Goal: Information Seeking & Learning: Check status

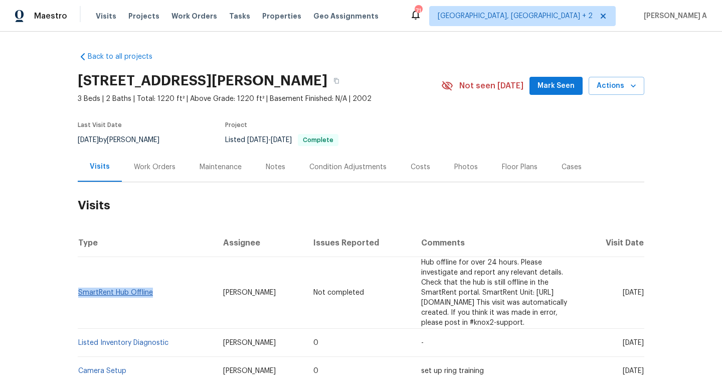
drag, startPoint x: 154, startPoint y: 289, endPoint x: 79, endPoint y: 287, distance: 74.8
click at [79, 287] on td "SmartRent Hub Offline" at bounding box center [146, 293] width 137 height 72
copy link "SmartRent Hub Offline"
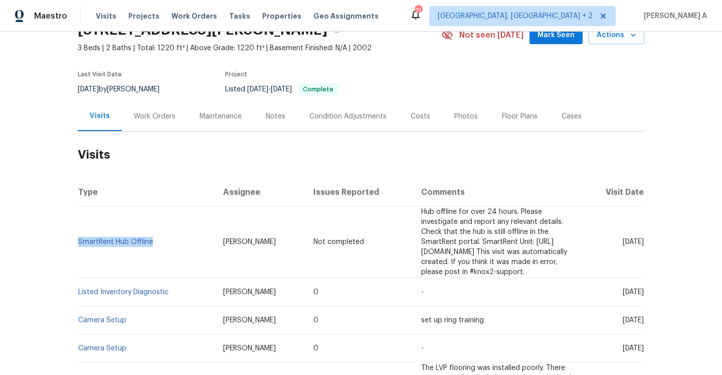
scroll to position [55, 0]
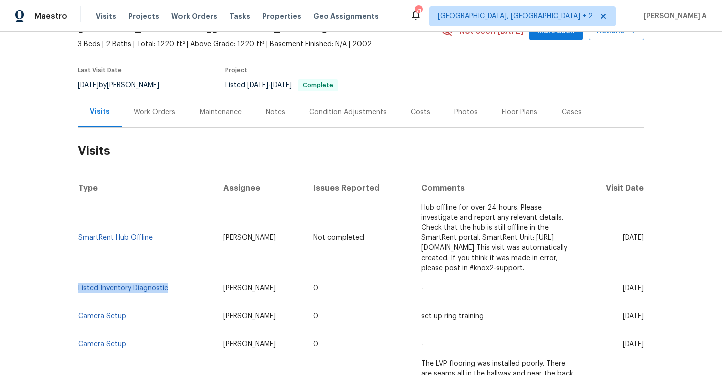
drag, startPoint x: 176, startPoint y: 278, endPoint x: 79, endPoint y: 277, distance: 96.8
click at [79, 277] on td "Listed Inventory Diagnostic" at bounding box center [146, 288] width 137 height 28
copy link "Listed Inventory Diagnostic"
click at [136, 121] on div "Work Orders" at bounding box center [155, 112] width 66 height 30
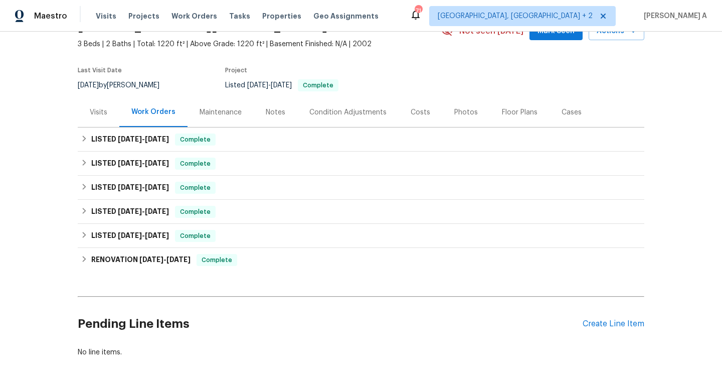
click at [113, 113] on div "Visits" at bounding box center [99, 112] width 42 height 30
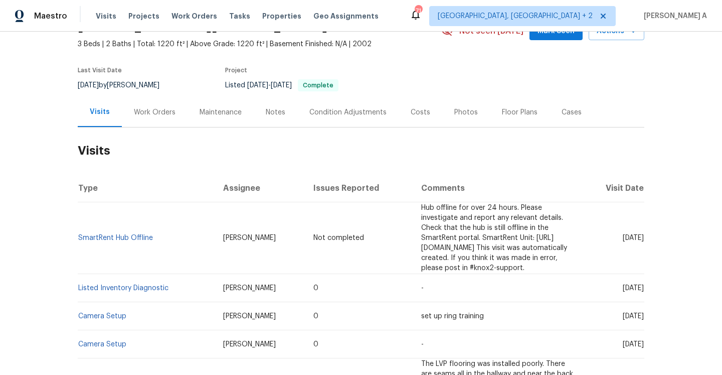
click at [151, 117] on div "Work Orders" at bounding box center [155, 112] width 42 height 10
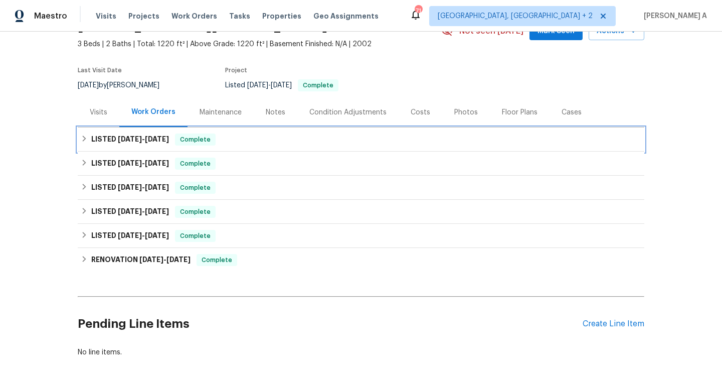
click at [156, 143] on h6 "LISTED 8/11/25 - 9/12/25" at bounding box center [130, 139] width 78 height 12
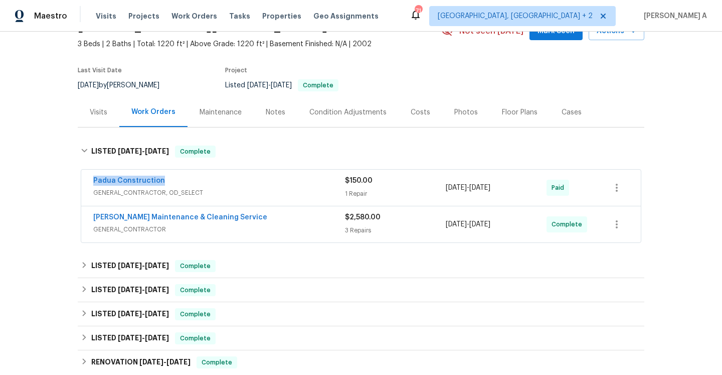
drag, startPoint x: 169, startPoint y: 184, endPoint x: 92, endPoint y: 184, distance: 76.7
click at [92, 184] on div "Padua Construction GENERAL_CONTRACTOR, OD_SELECT $150.00 1 Repair 9/11/2025 - 9…" at bounding box center [361, 188] width 560 height 36
copy link "Padua Construction"
click at [371, 195] on div "1 Repair" at bounding box center [395, 194] width 101 height 10
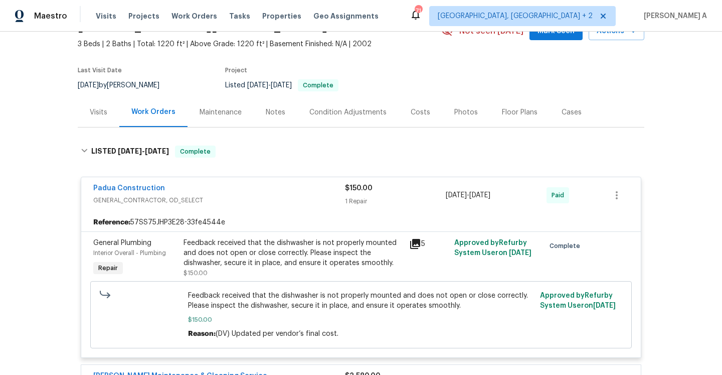
click at [259, 193] on div "Padua Construction" at bounding box center [219, 189] width 252 height 12
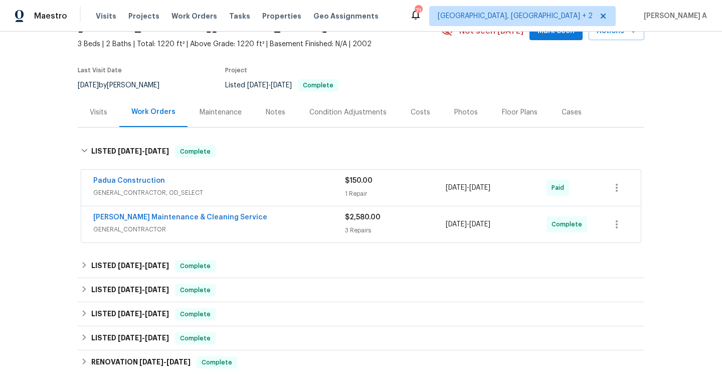
click at [112, 123] on div "Visits" at bounding box center [99, 112] width 42 height 30
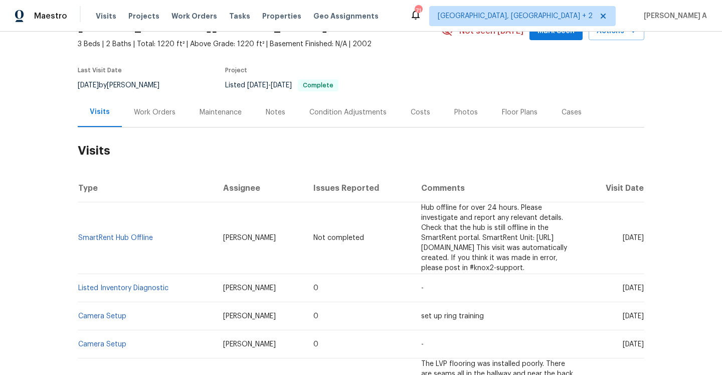
click at [140, 116] on div "Work Orders" at bounding box center [155, 112] width 42 height 10
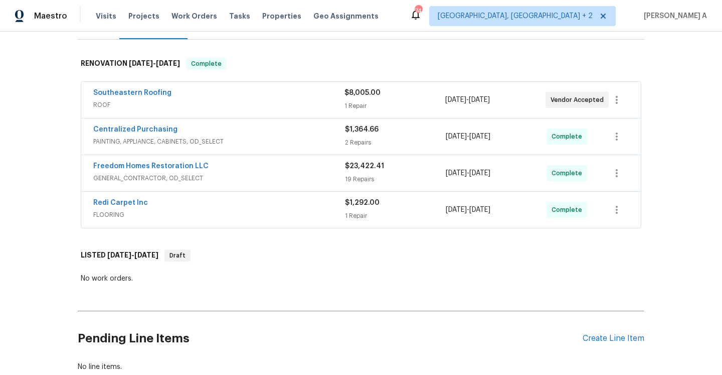
scroll to position [162, 0]
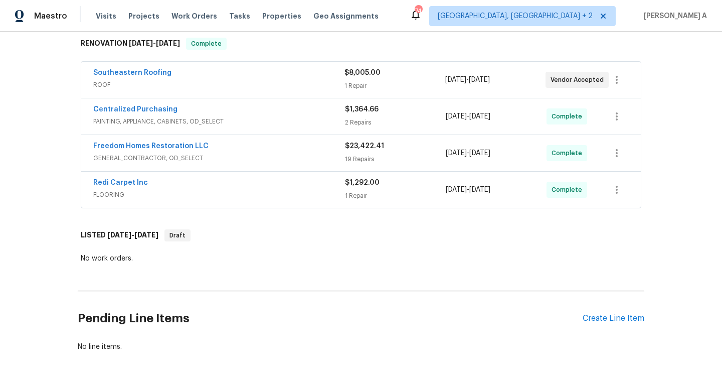
click at [283, 152] on div "Freedom Homes Restoration LLC" at bounding box center [219, 147] width 252 height 12
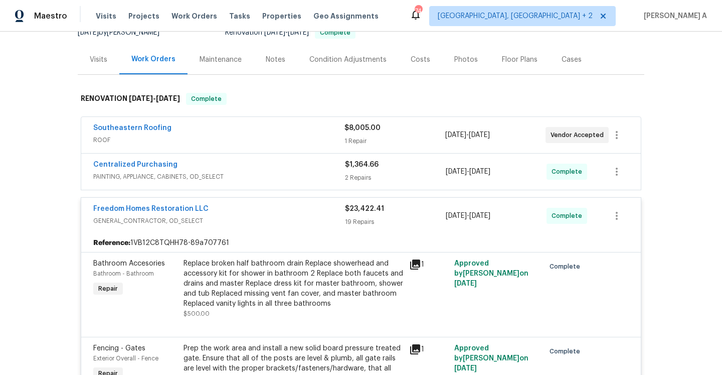
scroll to position [104, 0]
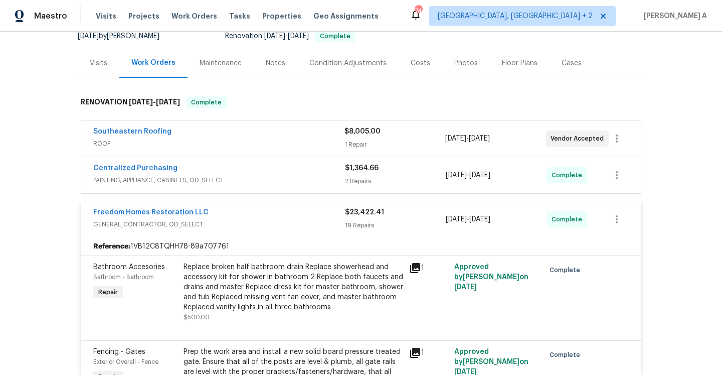
click at [304, 224] on span "GENERAL_CONTRACTOR, OD_SELECT" at bounding box center [219, 224] width 252 height 10
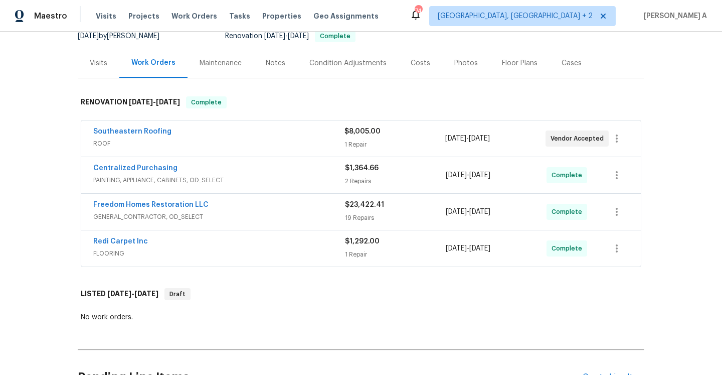
click at [106, 68] on div "Visits" at bounding box center [99, 63] width 42 height 30
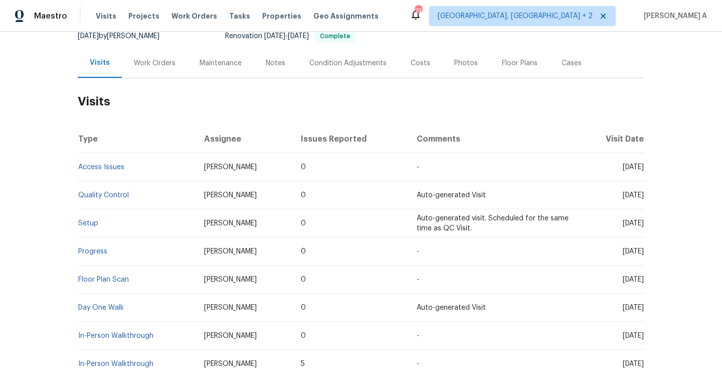
click at [158, 73] on div "Work Orders" at bounding box center [155, 63] width 66 height 30
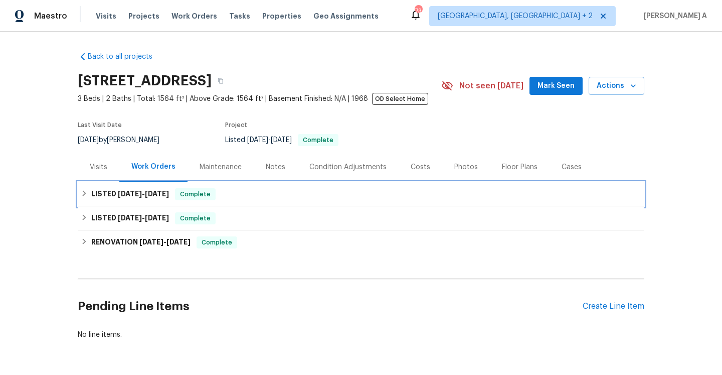
click at [164, 188] on h6 "LISTED 9/5/25 - 9/10/25" at bounding box center [130, 194] width 78 height 12
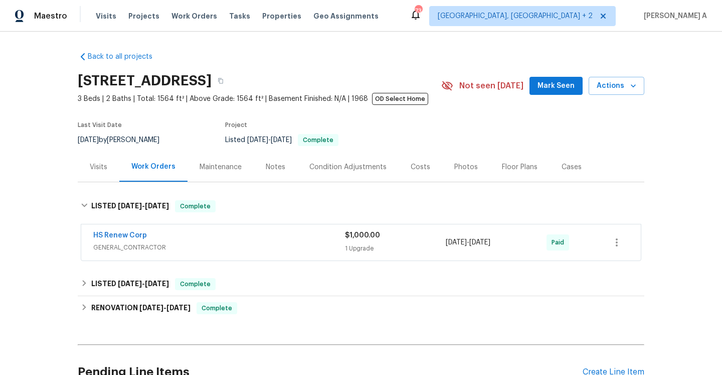
click at [201, 239] on div "HS Renew Corp" at bounding box center [219, 236] width 252 height 12
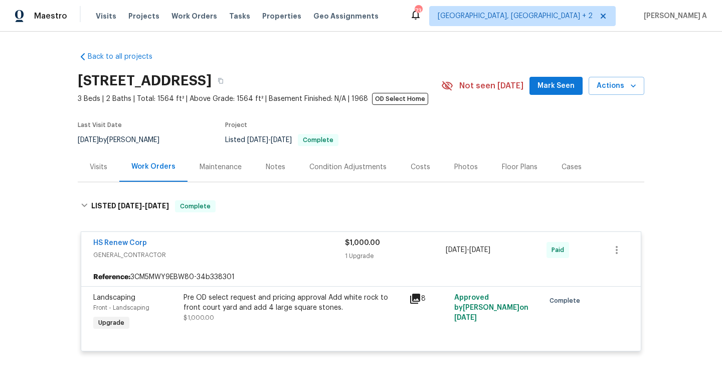
click at [208, 246] on div "HS Renew Corp" at bounding box center [219, 244] width 252 height 12
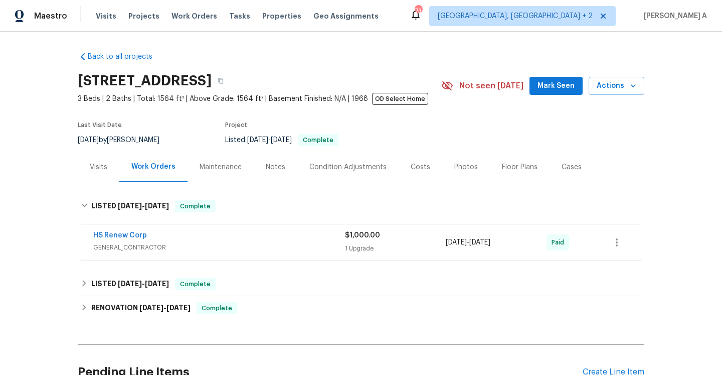
click at [103, 178] on div "Visits" at bounding box center [99, 167] width 42 height 30
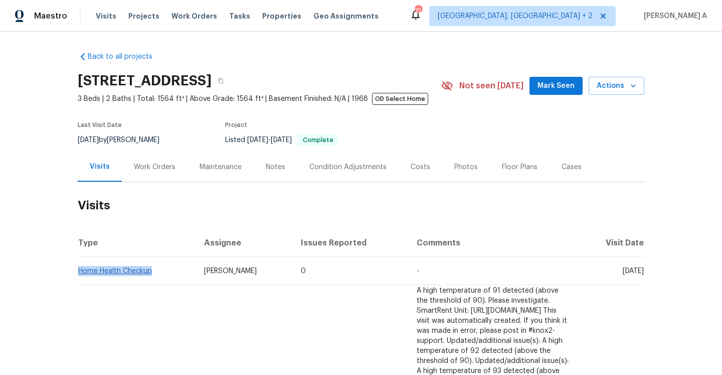
drag, startPoint x: 153, startPoint y: 272, endPoint x: 80, endPoint y: 268, distance: 72.8
click at [80, 268] on td "Home Health Checkup" at bounding box center [137, 271] width 118 height 28
copy link "Home Health Checkup"
click at [171, 169] on div "Work Orders" at bounding box center [155, 167] width 42 height 10
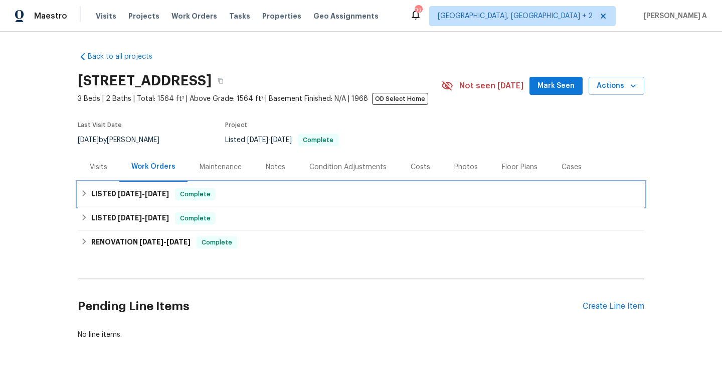
click at [180, 198] on span "Complete" at bounding box center [195, 194] width 39 height 10
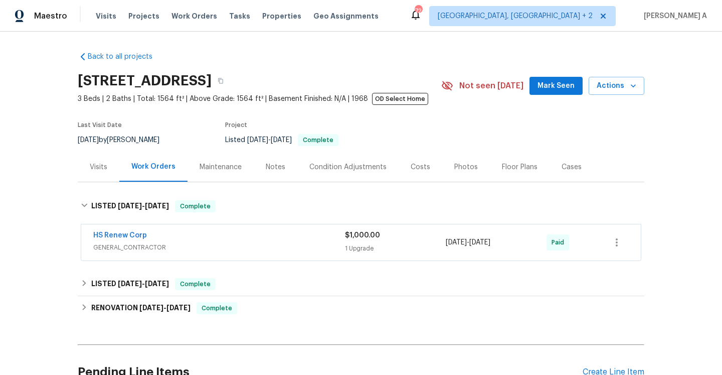
click at [167, 238] on div "HS Renew Corp" at bounding box center [219, 236] width 252 height 12
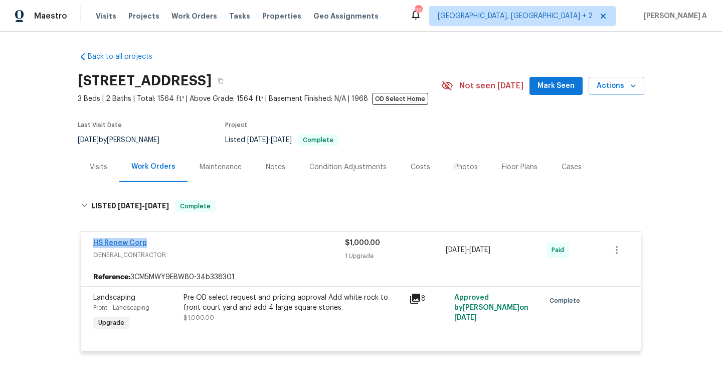
drag, startPoint x: 152, startPoint y: 244, endPoint x: 94, endPoint y: 243, distance: 58.2
click at [94, 243] on div "HS Renew Corp" at bounding box center [219, 244] width 252 height 12
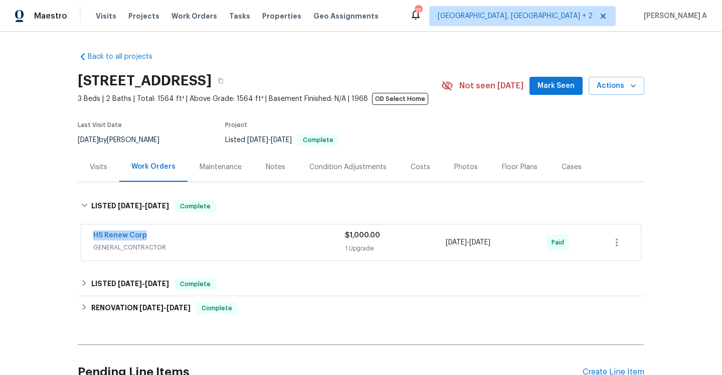
copy link "HS Renew Corp"
click at [320, 238] on div "HS Renew Corp" at bounding box center [219, 236] width 252 height 12
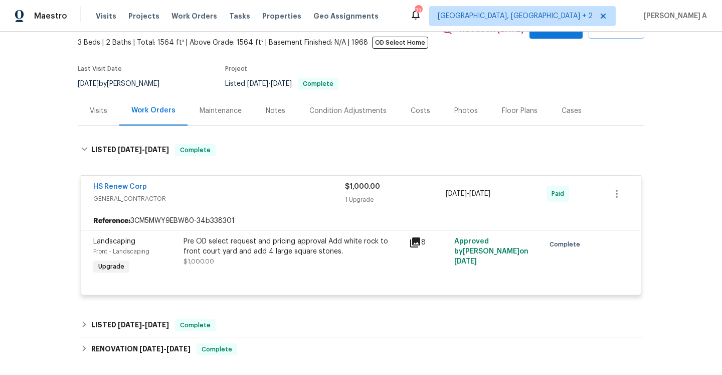
scroll to position [74, 0]
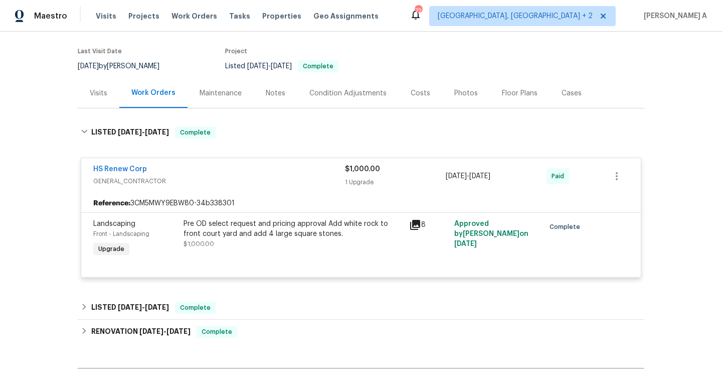
click at [216, 178] on span "GENERAL_CONTRACTOR" at bounding box center [219, 181] width 252 height 10
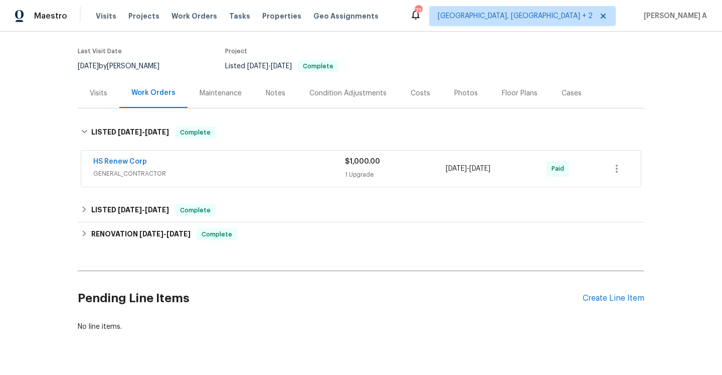
click at [229, 198] on div "Back to all projects 7812 N 53rd St, Tampa, FL 33617 3 Beds | 2 Baths | Total: …" at bounding box center [361, 155] width 567 height 370
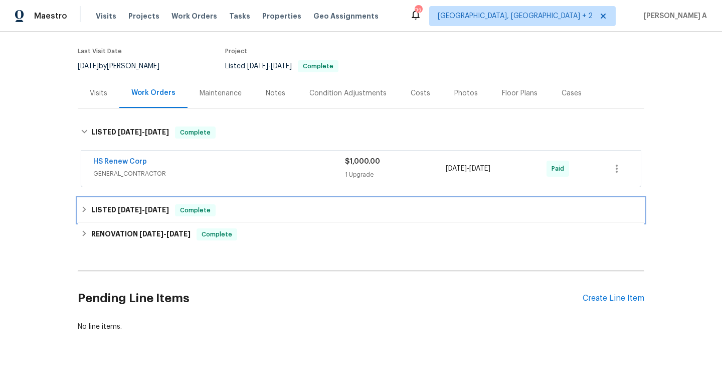
click at [232, 210] on div "LISTED 8/13/25 - 8/14/25 Complete" at bounding box center [361, 210] width 561 height 12
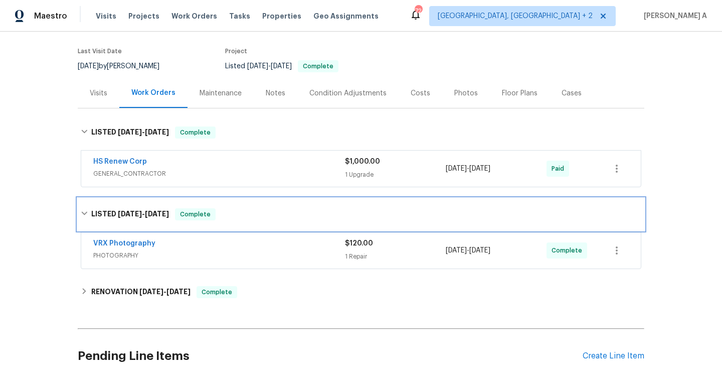
click at [232, 210] on div "LISTED 8/13/25 - 8/14/25 Complete" at bounding box center [361, 214] width 561 height 12
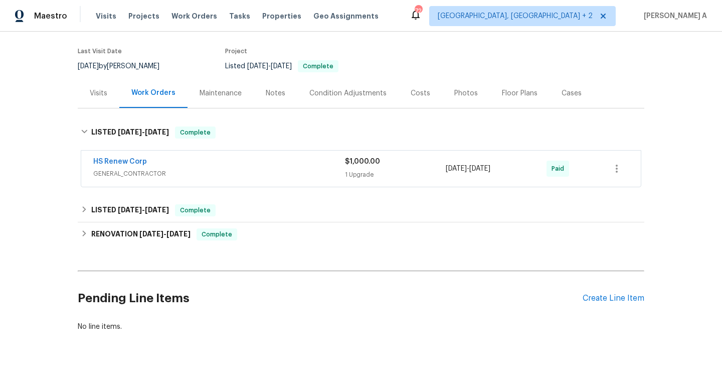
click at [100, 98] on div "Visits" at bounding box center [99, 93] width 18 height 10
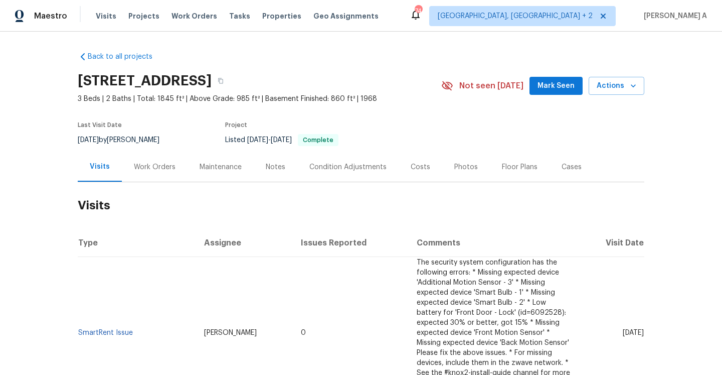
click at [155, 153] on div "Work Orders" at bounding box center [155, 167] width 66 height 30
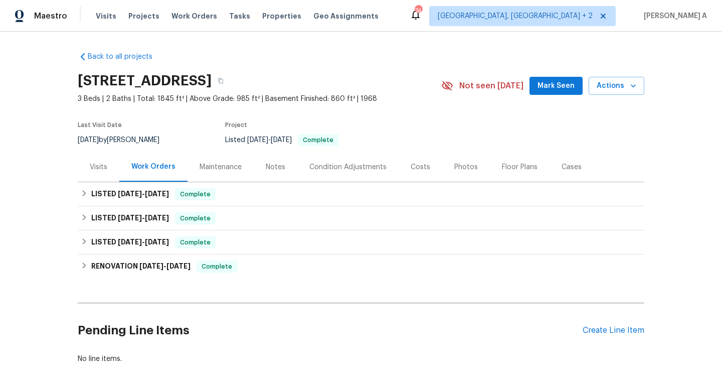
click at [110, 173] on div "Visits" at bounding box center [99, 167] width 42 height 30
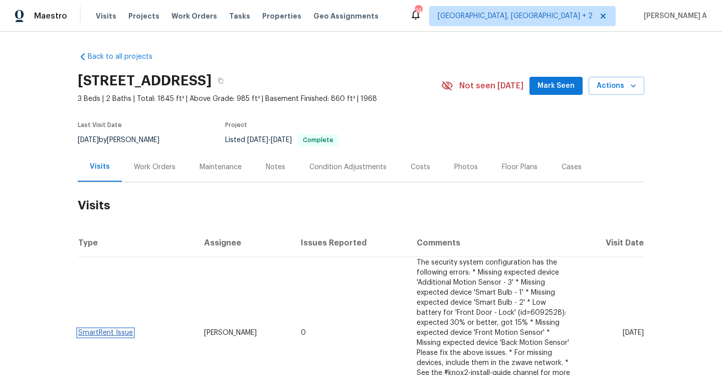
click at [126, 329] on link "SmartRent Issue" at bounding box center [105, 332] width 55 height 7
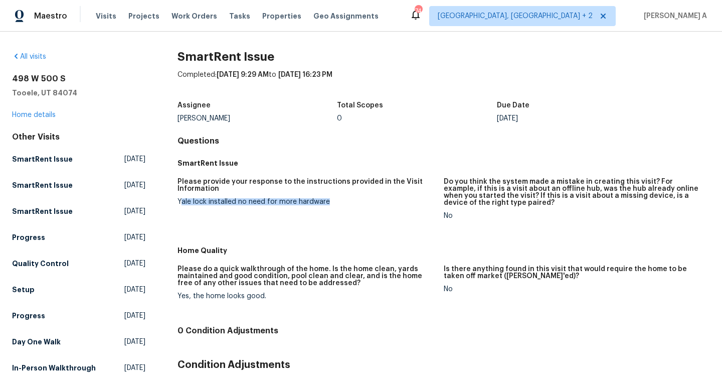
drag, startPoint x: 181, startPoint y: 200, endPoint x: 329, endPoint y: 199, distance: 147.5
click at [329, 199] on div "Yale lock installed no need for more hardware" at bounding box center [307, 201] width 258 height 7
copy div "ale lock installed no need for more hardware"
click at [52, 110] on div "[STREET_ADDRESS] Home details" at bounding box center [78, 97] width 133 height 46
click at [51, 115] on link "Home details" at bounding box center [34, 114] width 44 height 7
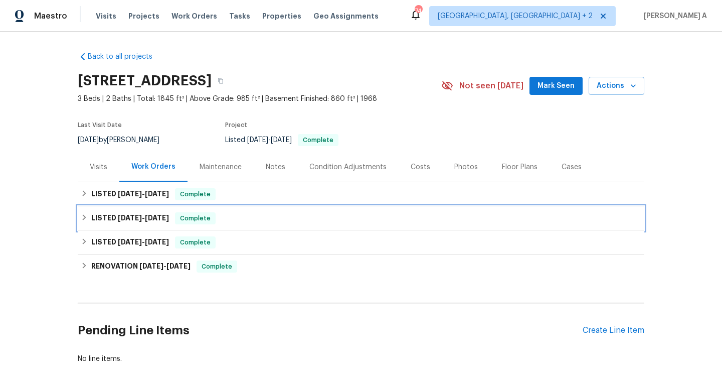
click at [187, 211] on div "LISTED [DATE] - [DATE] Complete" at bounding box center [361, 218] width 567 height 24
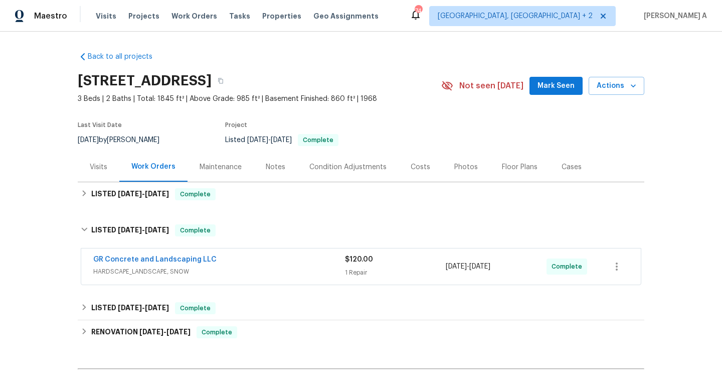
click at [200, 207] on div "Back to all projects [STREET_ADDRESS] 3 Beds | 2 Baths | Total: 1845 ft² | Abov…" at bounding box center [361, 241] width 567 height 394
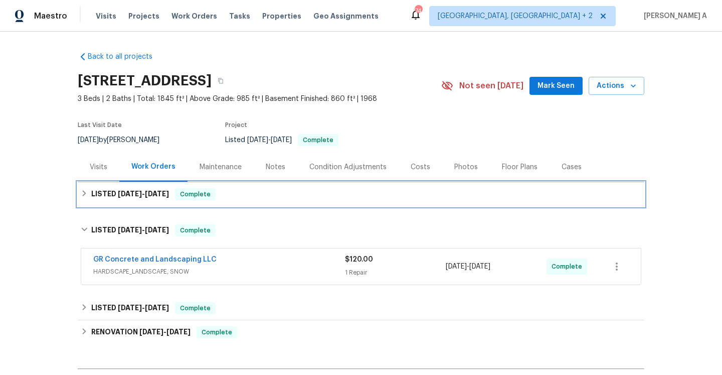
click at [197, 201] on div "LISTED [DATE] - [DATE] Complete" at bounding box center [361, 194] width 567 height 24
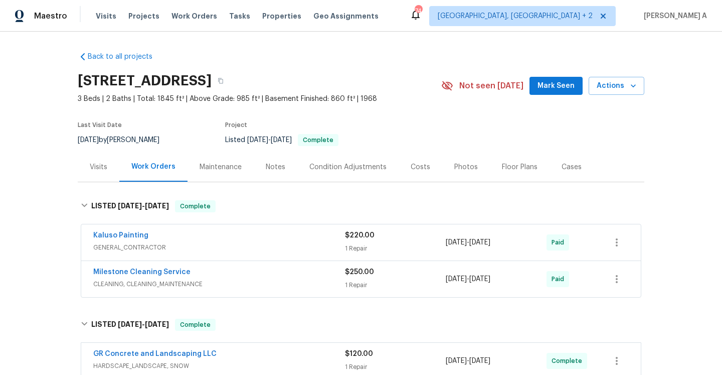
click at [96, 162] on div "Visits" at bounding box center [99, 167] width 18 height 10
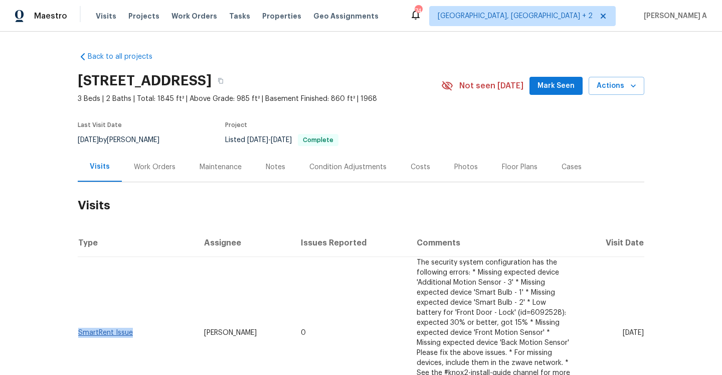
drag, startPoint x: 139, startPoint y: 336, endPoint x: 79, endPoint y: 333, distance: 60.3
click at [79, 333] on td "SmartRent Issue" at bounding box center [137, 333] width 118 height 152
copy link "SmartRent Issue"
